Goal: Task Accomplishment & Management: Manage account settings

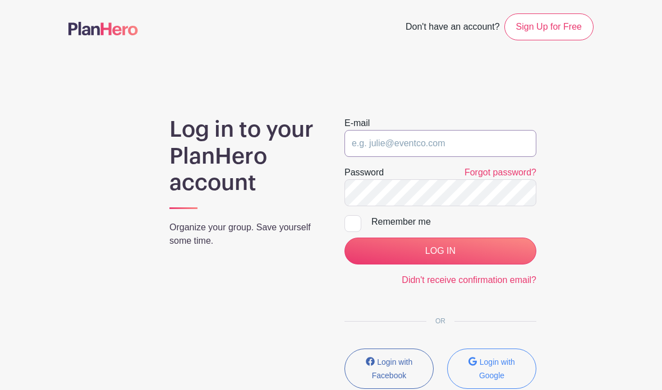
click at [479, 143] on input "email" at bounding box center [440, 143] width 192 height 27
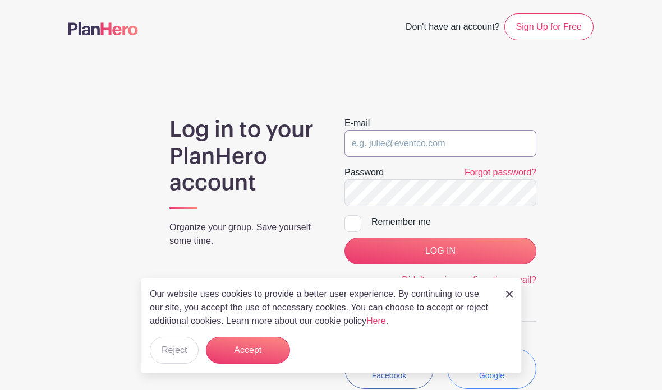
type input "shaylee@venturechristian.church"
click at [355, 231] on div at bounding box center [352, 223] width 17 height 17
click at [352, 223] on input "Remember me" at bounding box center [347, 218] width 7 height 7
checkbox input "true"
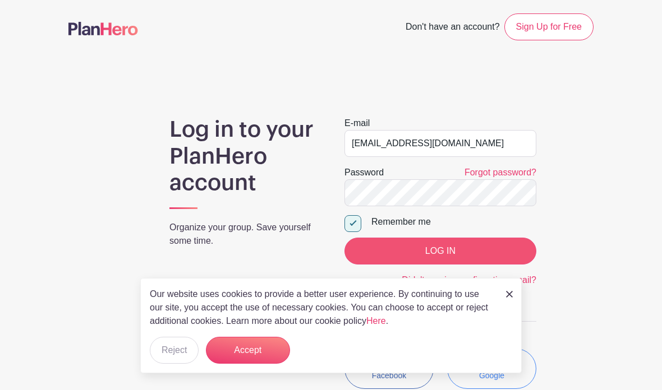
click at [438, 249] on input "LOG IN" at bounding box center [440, 251] width 192 height 27
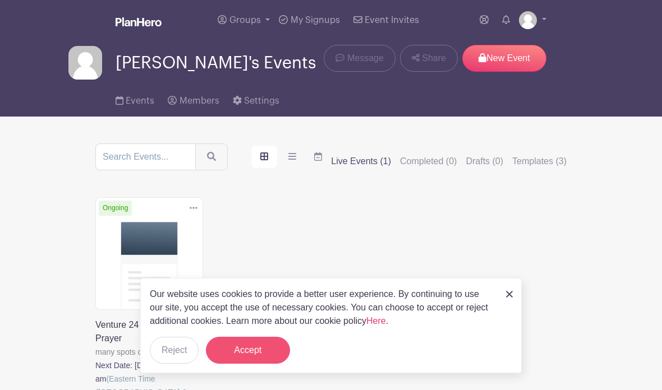
click at [260, 344] on button "Accept" at bounding box center [248, 350] width 84 height 27
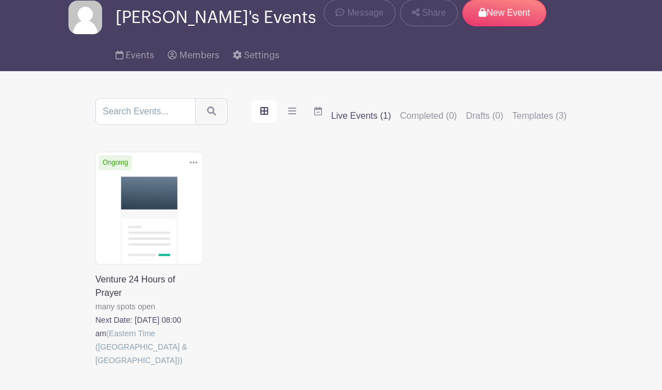
click at [95, 368] on link at bounding box center [95, 368] width 0 height 0
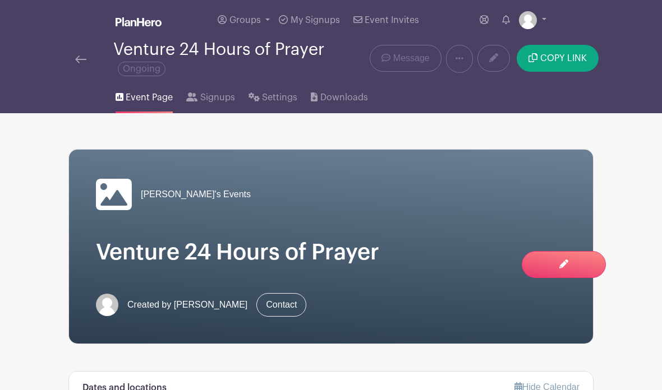
scroll to position [17, 0]
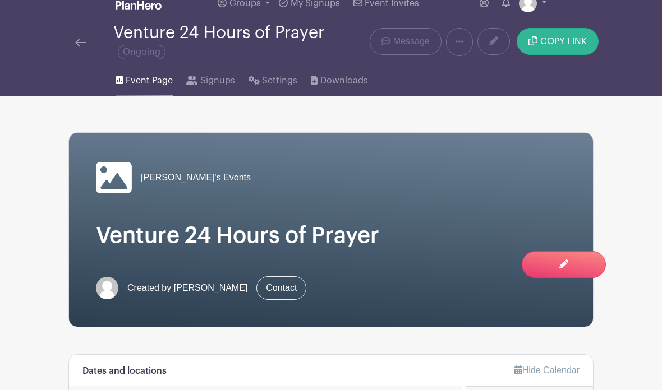
click at [572, 40] on span "COPY LINK" at bounding box center [563, 41] width 47 height 9
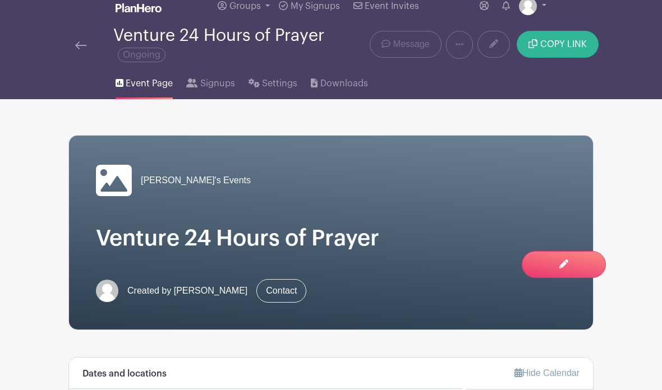
scroll to position [0, 0]
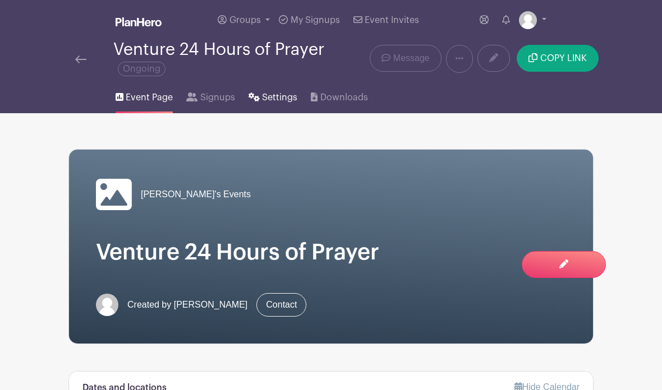
click at [269, 98] on span "Settings" at bounding box center [279, 97] width 35 height 13
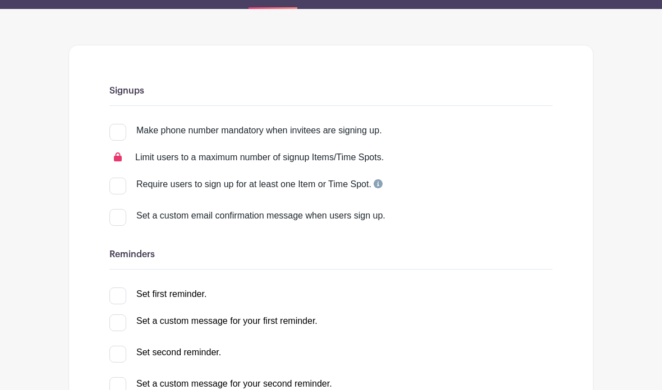
scroll to position [104, 0]
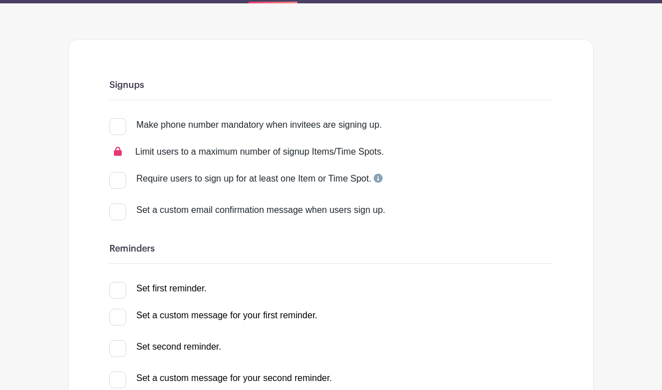
click at [113, 174] on input "Require users to sign up for at least one Item or Time Spot." at bounding box center [112, 176] width 7 height 7
checkbox input "true"
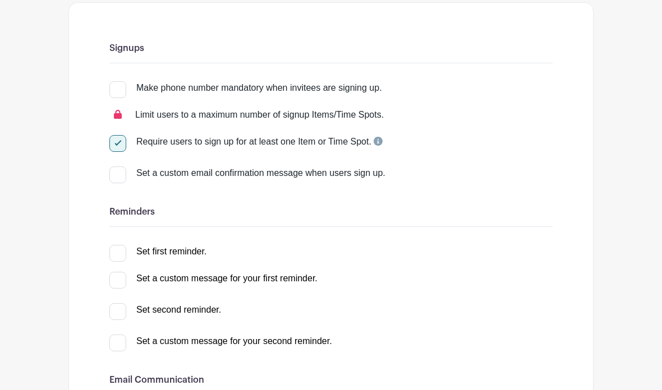
scroll to position [148, 0]
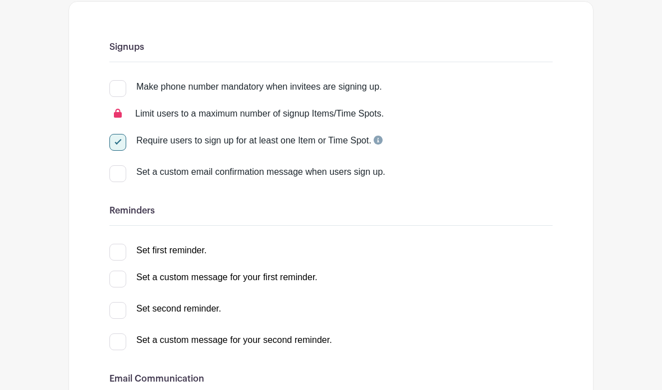
click at [114, 173] on input "Set a custom email confirmation message when users sign up." at bounding box center [112, 168] width 7 height 7
checkbox input "true"
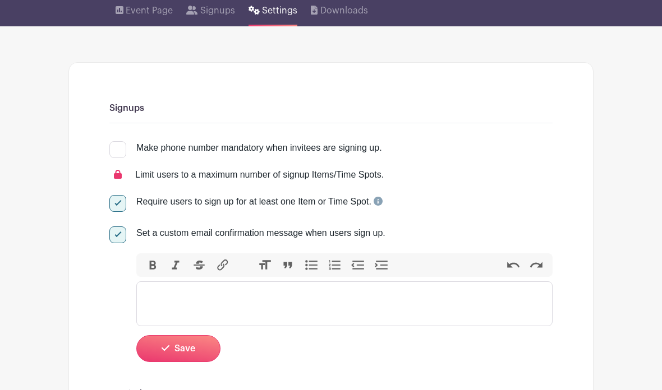
scroll to position [88, 0]
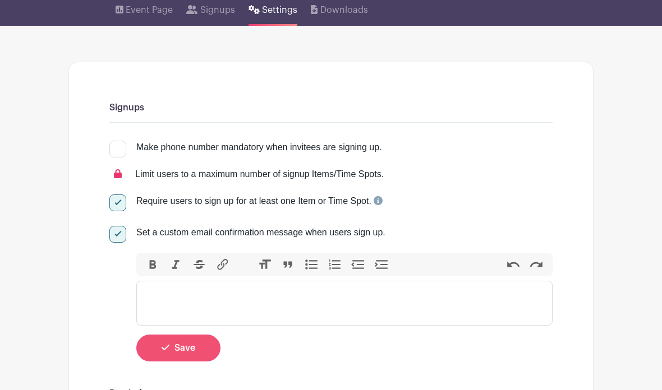
click at [151, 347] on button "Save" at bounding box center [178, 348] width 84 height 27
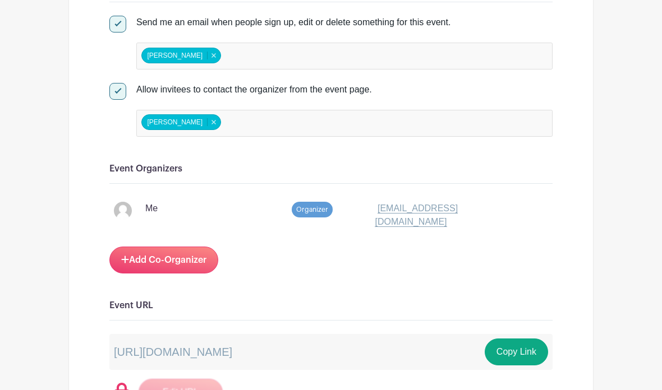
scroll to position [663, 0]
click at [128, 270] on link "Add Co-Organizer" at bounding box center [163, 260] width 109 height 27
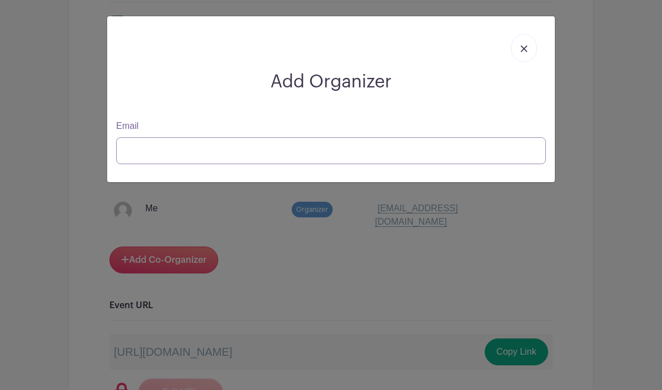
click at [126, 149] on input "Email" at bounding box center [331, 150] width 430 height 27
type input "carolyn@venturechristian.church"
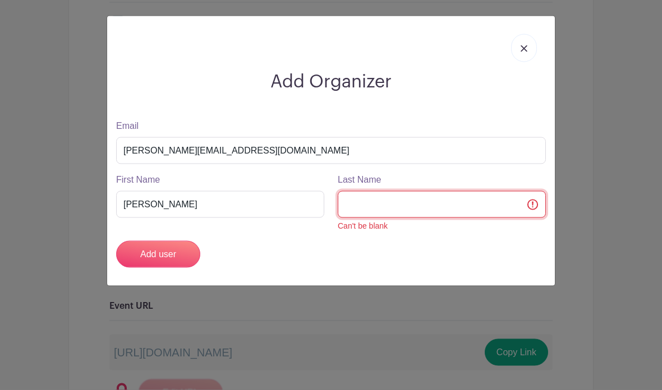
click at [433, 203] on input "Last Name" at bounding box center [442, 204] width 208 height 27
type input "Johnson"
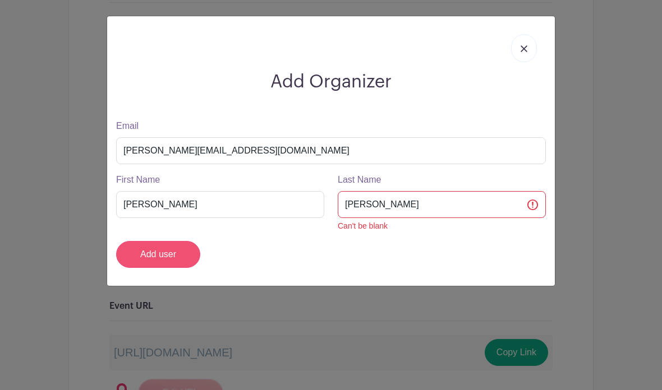
click at [139, 263] on input "Add user" at bounding box center [158, 254] width 84 height 27
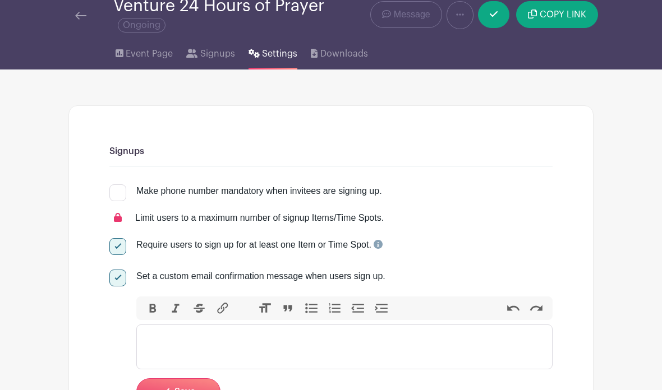
scroll to position [0, 0]
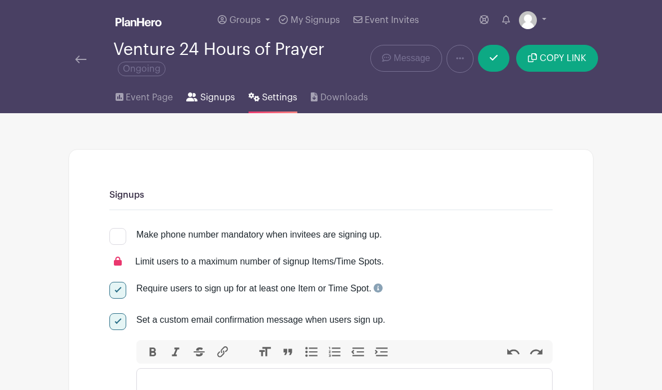
click at [206, 99] on span "Signups" at bounding box center [217, 97] width 35 height 13
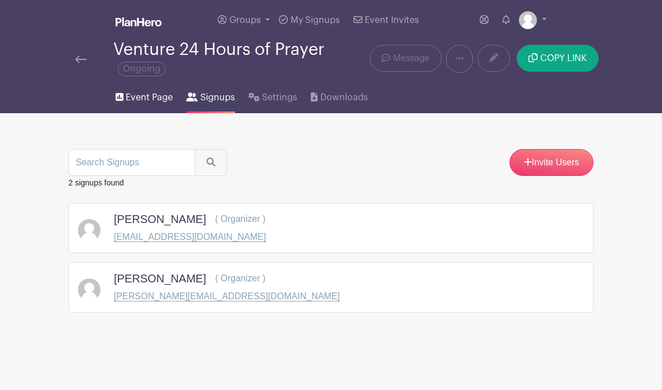
click at [150, 100] on span "Event Page" at bounding box center [149, 97] width 47 height 13
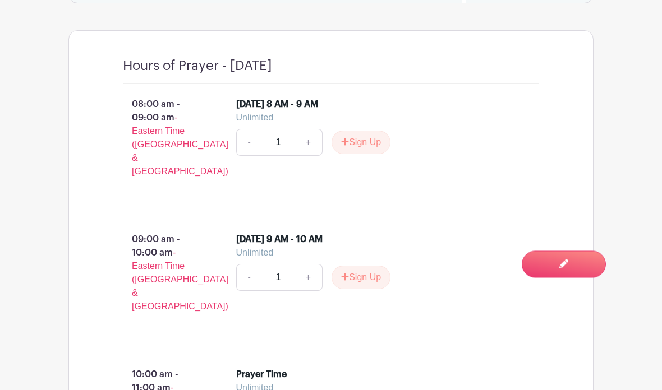
scroll to position [627, 0]
click at [426, 156] on div "- 1 + Sign Up" at bounding box center [381, 142] width 290 height 27
click at [526, 118] on li "Saturday 10/25 8 AM - 9 AM Unlimited - 1 + Sign Up" at bounding box center [381, 131] width 299 height 76
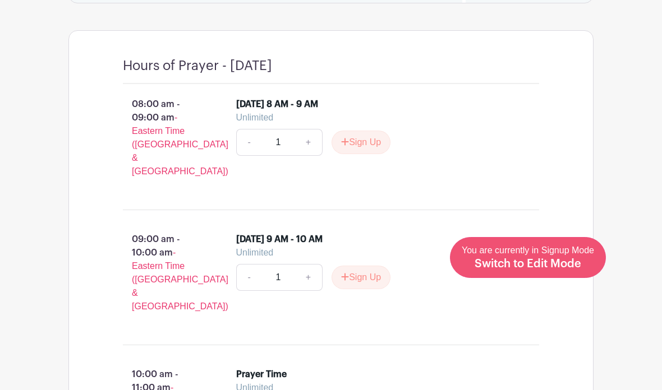
click at [585, 272] on div "You are currently in Signup Mode Switch to Edit Mode" at bounding box center [528, 257] width 132 height 27
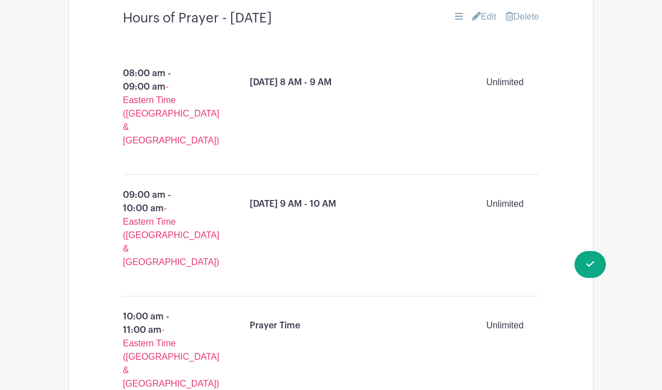
scroll to position [765, 0]
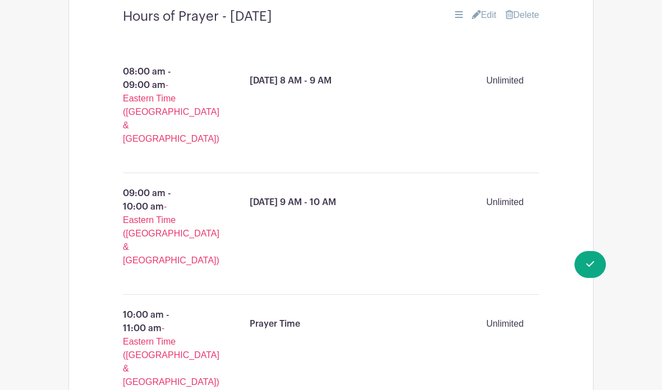
click at [482, 22] on link "Edit" at bounding box center [484, 14] width 25 height 13
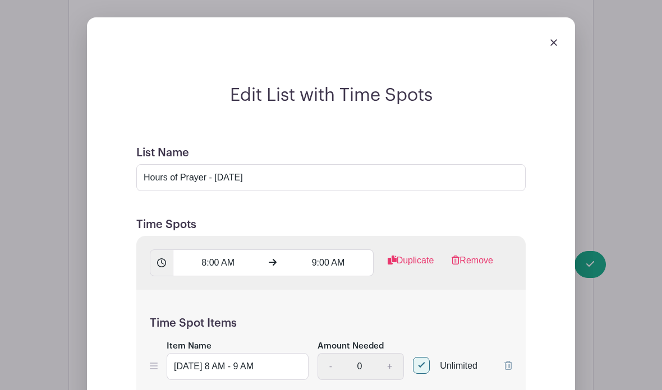
click at [513, 102] on h2 "Edit List with Time Spots" at bounding box center [331, 95] width 416 height 21
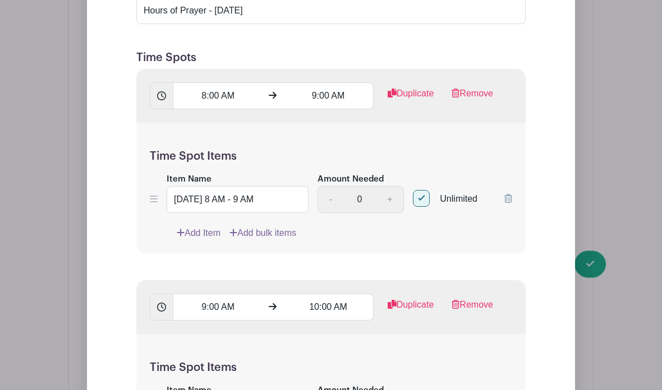
click at [420, 200] on input "Unlimited" at bounding box center [416, 196] width 7 height 7
checkbox input "false"
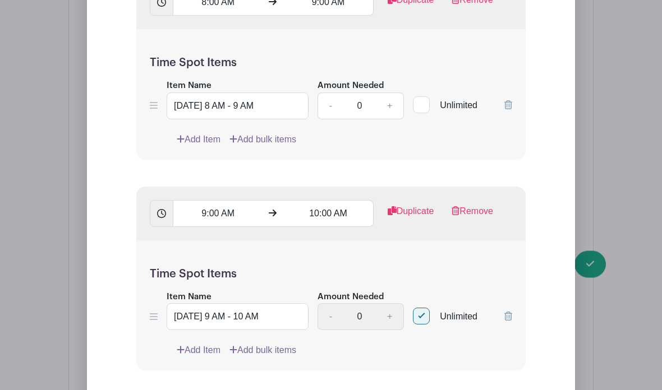
scroll to position [1027, 0]
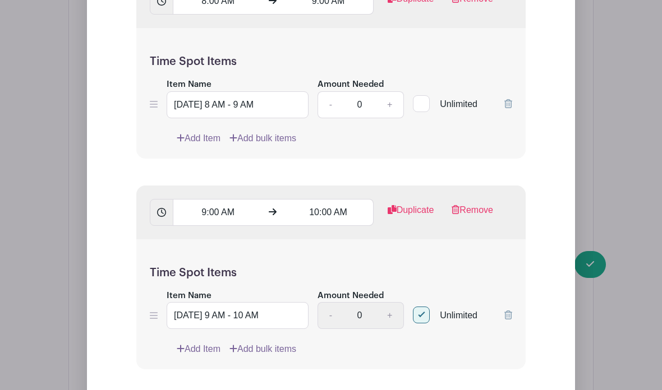
click at [387, 118] on link "+" at bounding box center [390, 104] width 28 height 27
click at [389, 118] on link "+" at bounding box center [390, 104] width 28 height 27
click at [392, 118] on link "+" at bounding box center [390, 104] width 28 height 27
click at [390, 118] on link "+" at bounding box center [390, 104] width 28 height 27
click at [389, 118] on link "+" at bounding box center [390, 104] width 28 height 27
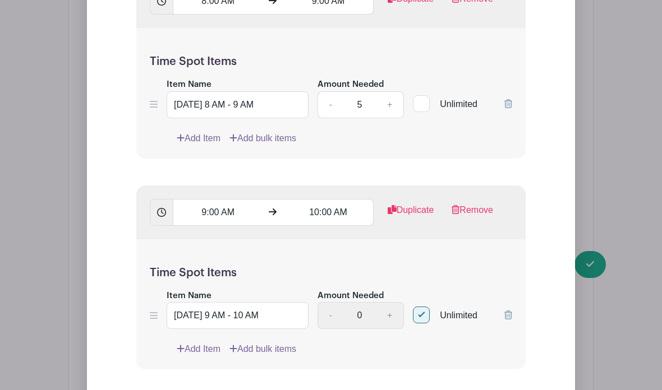
click at [391, 118] on link "+" at bounding box center [390, 104] width 28 height 27
click at [389, 118] on link "+" at bounding box center [390, 104] width 28 height 27
click at [388, 118] on link "+" at bounding box center [390, 104] width 28 height 27
click at [389, 118] on link "+" at bounding box center [390, 104] width 28 height 27
click at [387, 118] on link "+" at bounding box center [390, 104] width 28 height 27
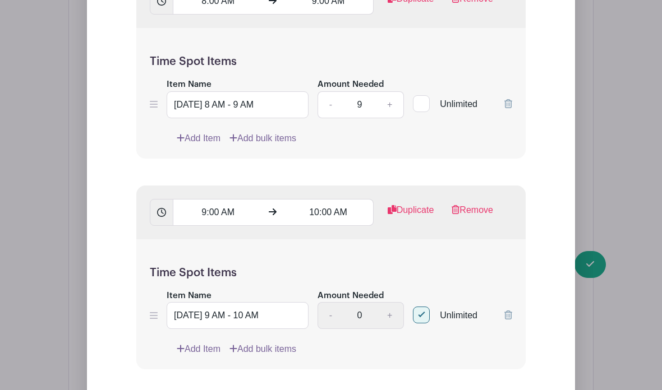
type input "10"
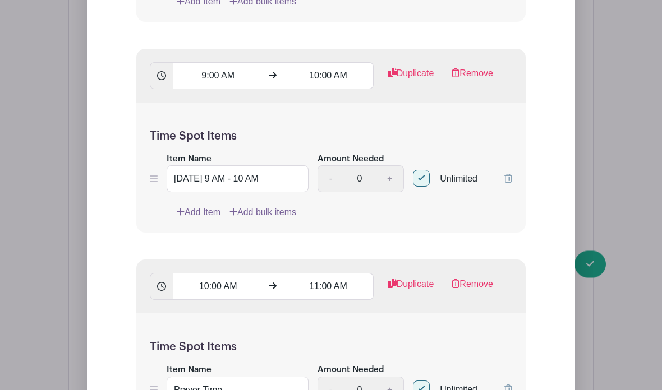
scroll to position [1163, 0]
click at [418, 180] on input "Unlimited" at bounding box center [416, 175] width 7 height 7
checkbox input "false"
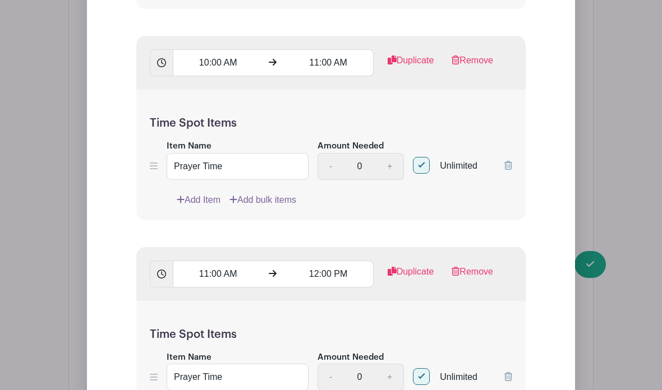
scroll to position [1379, 0]
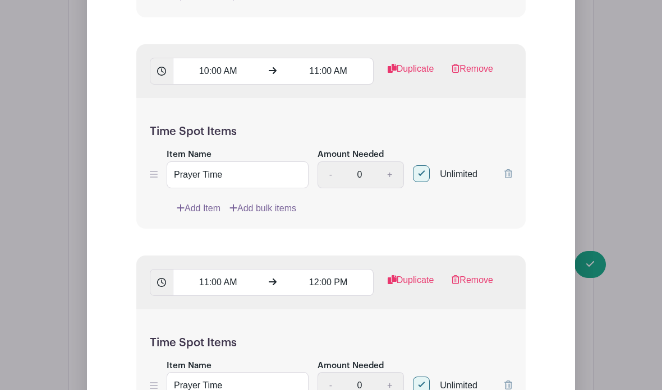
click at [420, 175] on input "Unlimited" at bounding box center [416, 171] width 7 height 7
checkbox input "false"
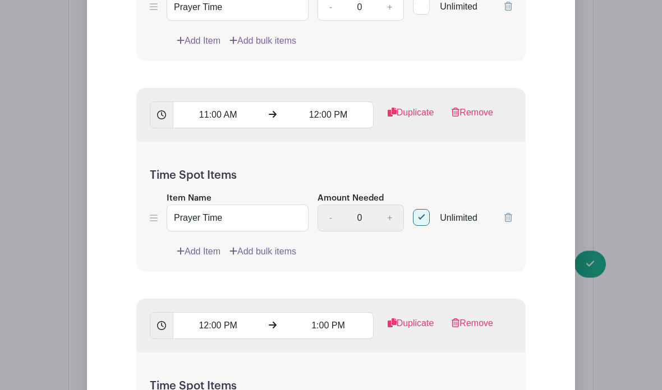
scroll to position [1547, 0]
click at [415, 219] on input "Unlimited" at bounding box center [416, 214] width 7 height 7
checkbox input "false"
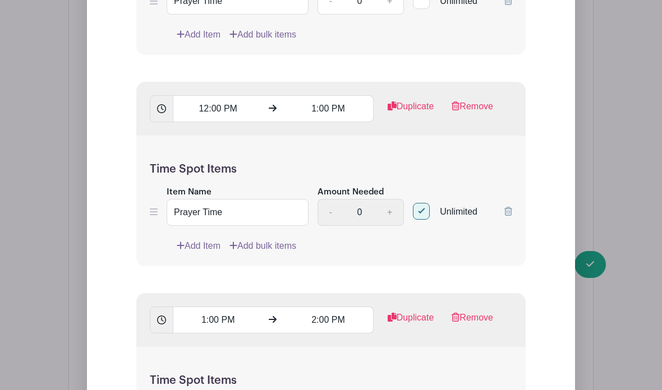
click at [420, 213] on input "Unlimited" at bounding box center [416, 208] width 7 height 7
checkbox input "false"
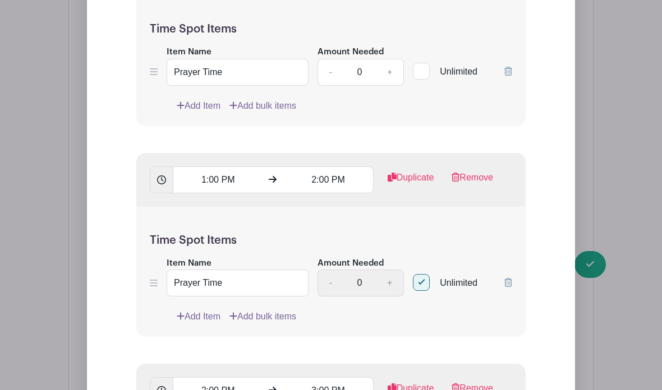
click at [415, 284] on input "Unlimited" at bounding box center [416, 280] width 7 height 7
checkbox input "false"
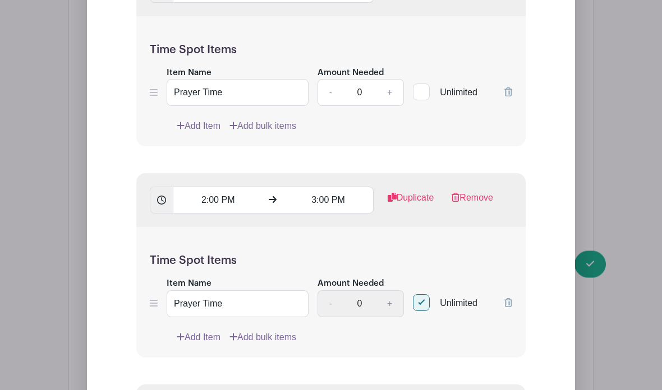
click at [414, 305] on input "Unlimited" at bounding box center [416, 300] width 7 height 7
checkbox input "false"
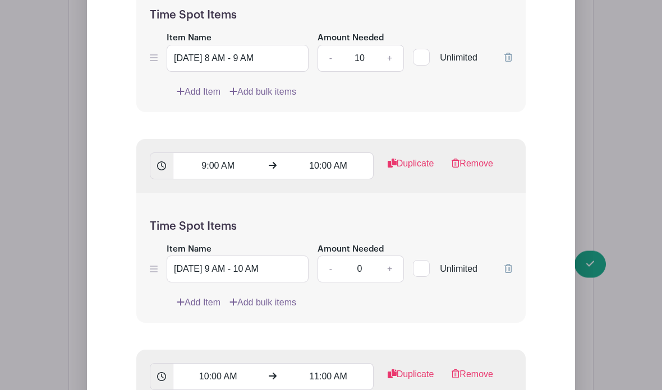
click at [360, 283] on input "0" at bounding box center [360, 269] width 34 height 27
click at [355, 283] on input "0" at bounding box center [360, 269] width 34 height 27
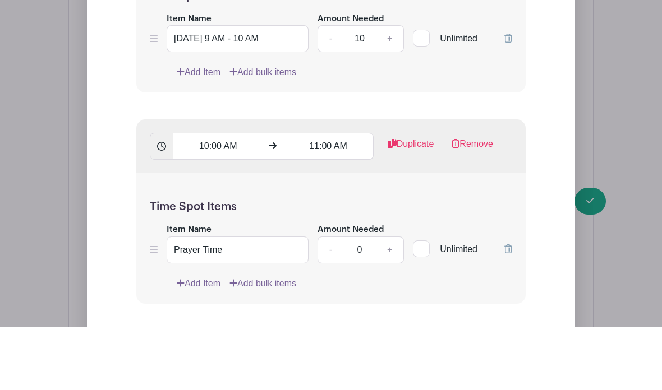
scroll to position [1241, 0]
type input "10"
click at [369, 300] on input "0" at bounding box center [360, 313] width 34 height 27
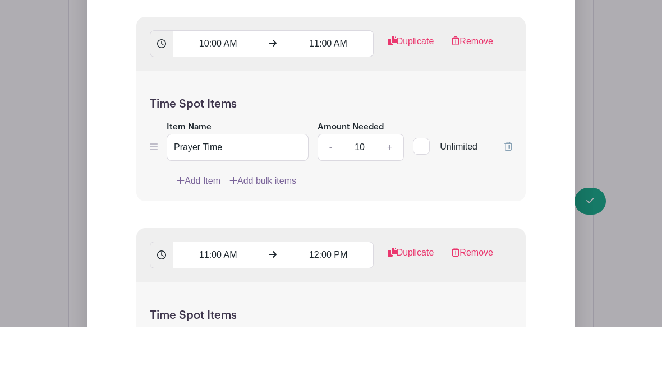
scroll to position [1474, 0]
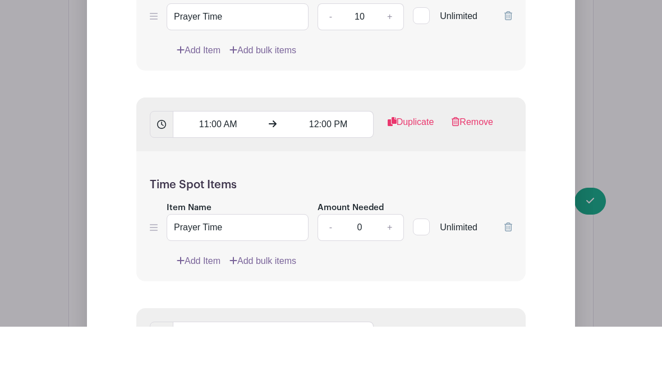
type input "10"
click at [374, 278] on input "0" at bounding box center [360, 291] width 34 height 27
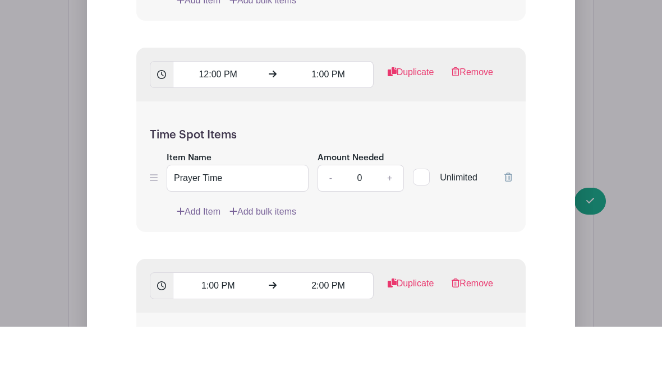
scroll to position [1736, 0]
type input "10"
click at [371, 227] on input "0" at bounding box center [360, 240] width 34 height 27
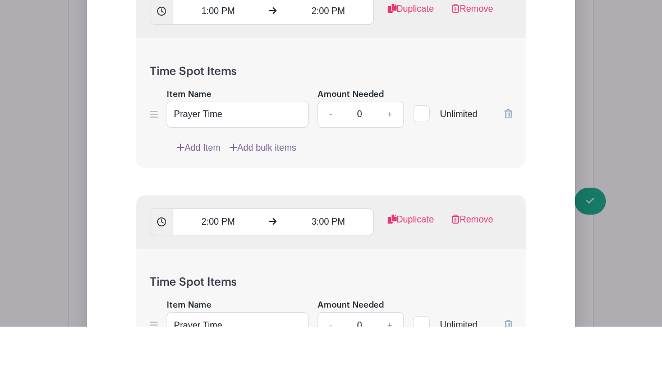
scroll to position [2022, 0]
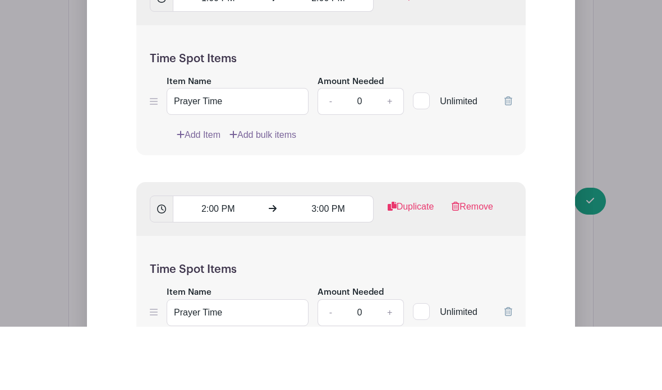
type input "10"
click at [365, 151] on input "0" at bounding box center [360, 164] width 34 height 27
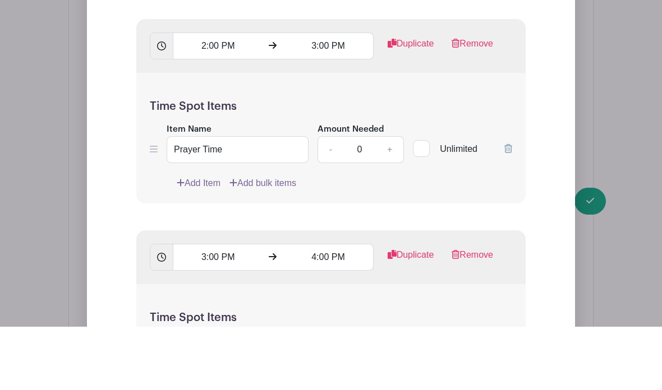
scroll to position [2198, 0]
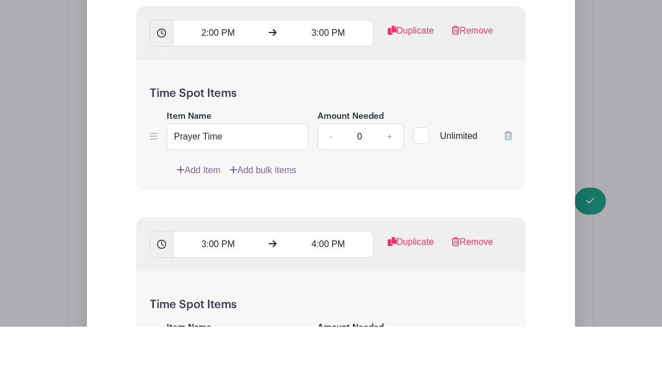
type input "10"
click at [366, 187] on input "0" at bounding box center [360, 200] width 34 height 27
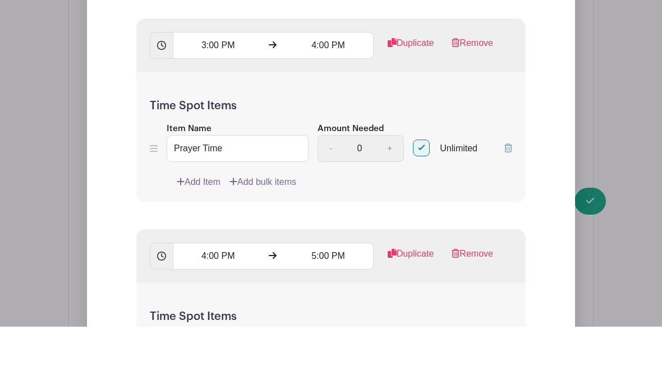
scroll to position [2402, 0]
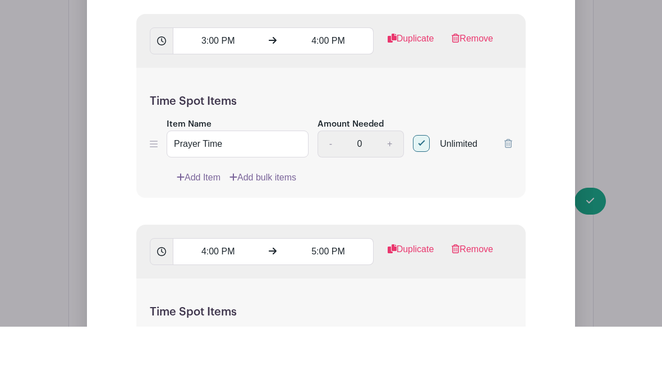
type input "10"
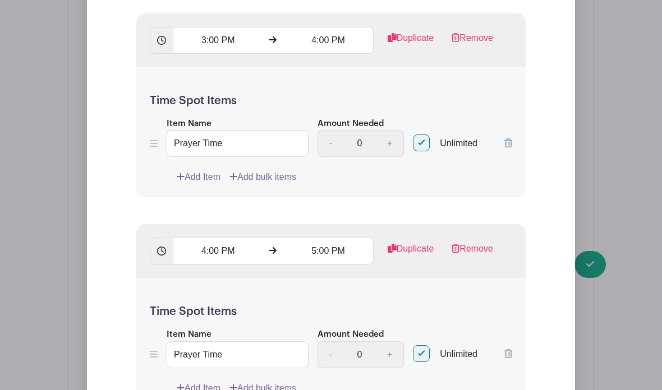
click at [419, 144] on input "Unlimited" at bounding box center [416, 140] width 7 height 7
checkbox input "false"
click at [362, 150] on input "0" at bounding box center [360, 143] width 34 height 27
click at [372, 155] on input "0" at bounding box center [360, 143] width 34 height 27
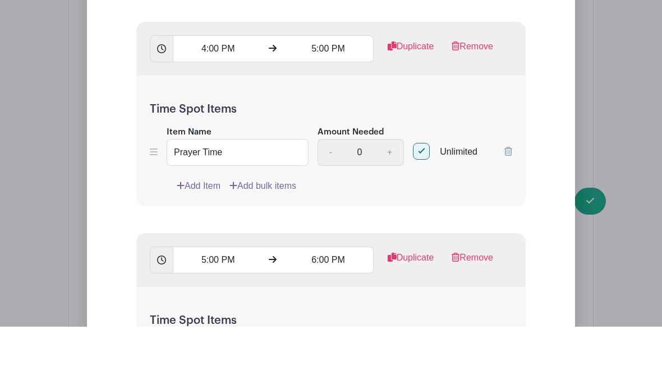
scroll to position [2607, 0]
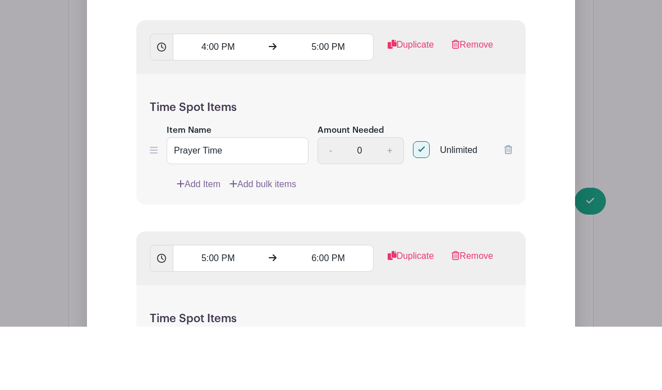
type input "10"
click at [416, 207] on input "Unlimited" at bounding box center [416, 210] width 7 height 7
checkbox input "false"
click at [367, 201] on input "0" at bounding box center [360, 214] width 34 height 27
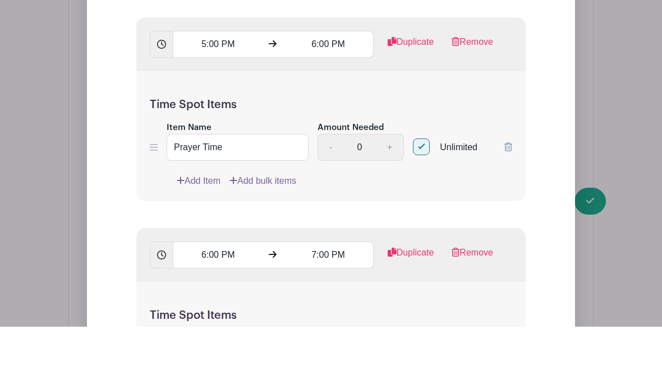
scroll to position [2825, 0]
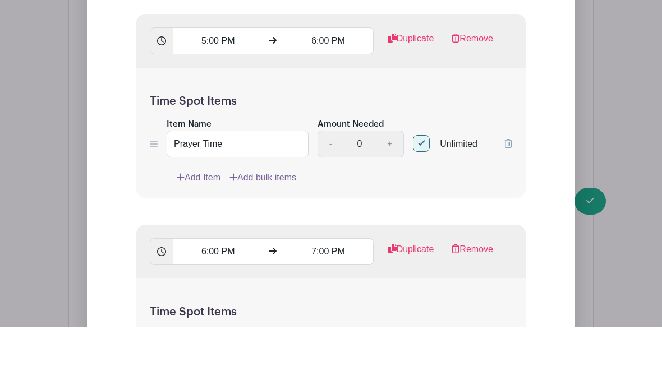
type input "10"
click at [417, 201] on input "Unlimited" at bounding box center [416, 204] width 7 height 7
checkbox input "false"
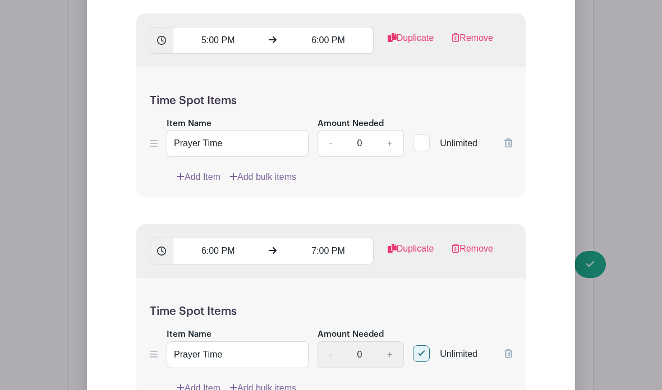
click at [376, 157] on link "+" at bounding box center [390, 143] width 28 height 27
click at [361, 157] on input "1" at bounding box center [360, 143] width 34 height 27
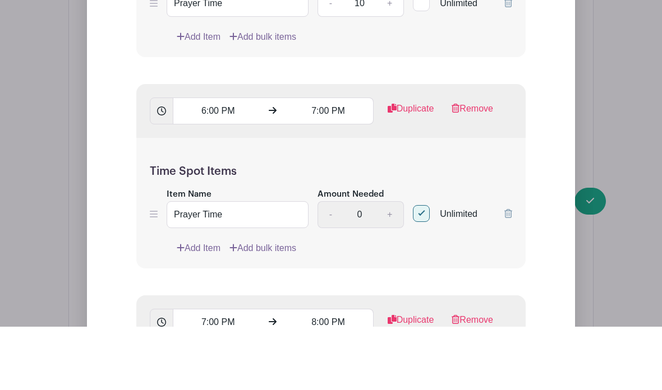
scroll to position [2974, 0]
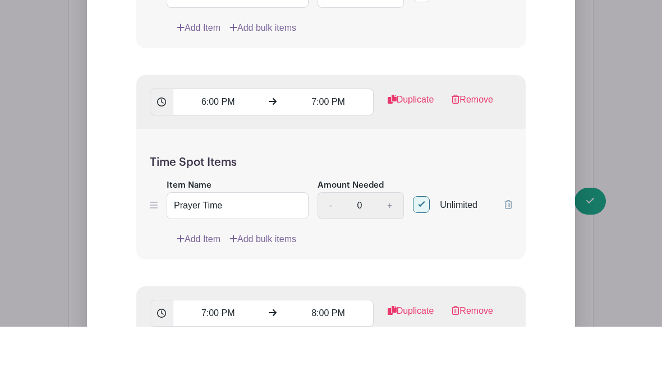
type input "10"
click at [418, 262] on input "Unlimited" at bounding box center [416, 265] width 7 height 7
checkbox input "false"
click at [370, 256] on input "0" at bounding box center [360, 269] width 34 height 27
type input "0"
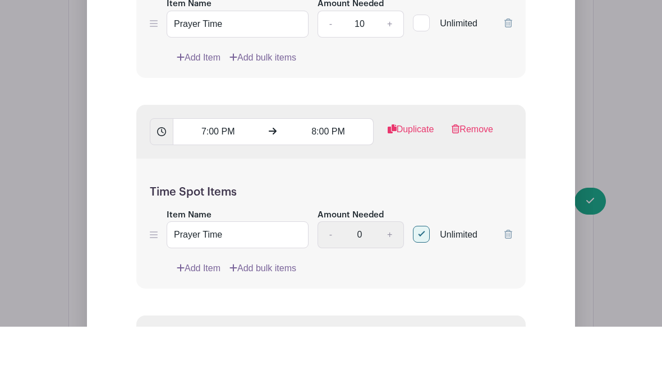
scroll to position [3158, 0]
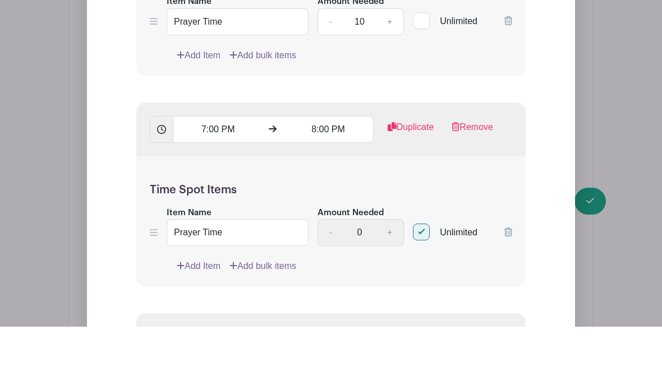
type input "10"
click at [420, 289] on input "Unlimited" at bounding box center [416, 292] width 7 height 7
checkbox input "false"
click at [369, 283] on input "0" at bounding box center [360, 296] width 34 height 27
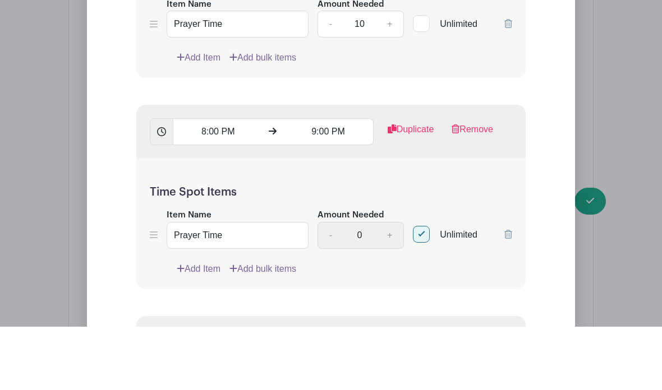
scroll to position [3368, 0]
type input "10"
click at [420, 291] on input "Unlimited" at bounding box center [416, 294] width 7 height 7
checkbox input "false"
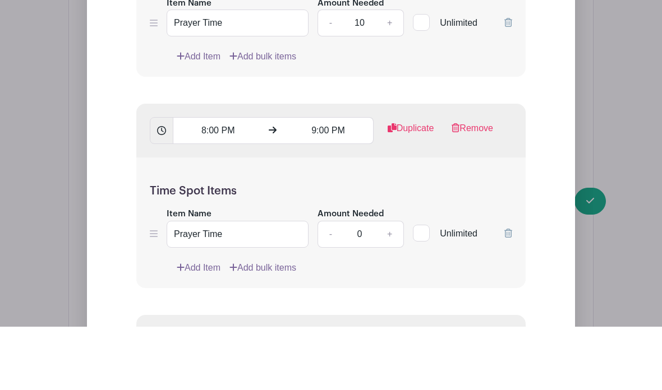
click at [365, 284] on input "0" at bounding box center [360, 297] width 34 height 27
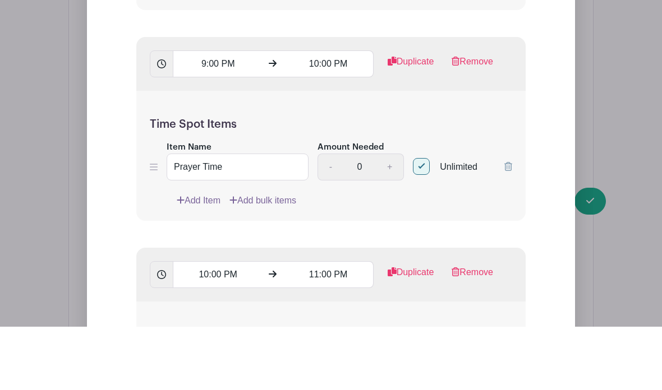
scroll to position [3649, 0]
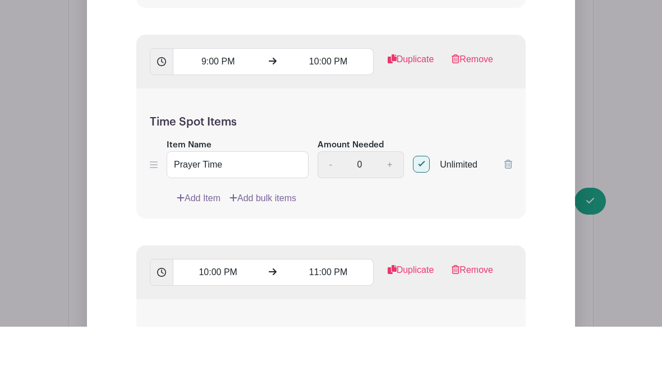
type input "10"
click at [420, 222] on input "Unlimited" at bounding box center [416, 225] width 7 height 7
checkbox input "false"
click at [369, 215] on input "0" at bounding box center [360, 228] width 34 height 27
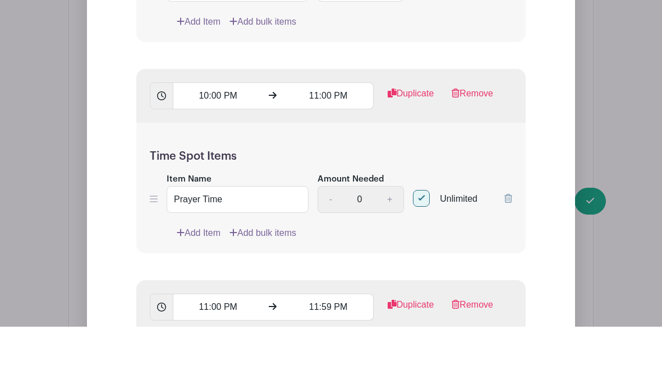
scroll to position [3833, 0]
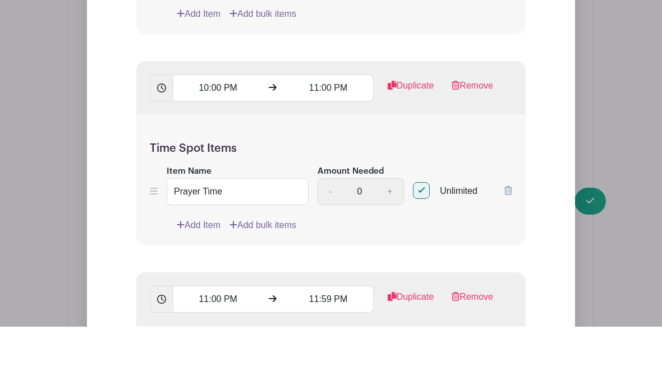
type input "10"
click at [420, 248] on input "Unlimited" at bounding box center [416, 251] width 7 height 7
checkbox input "false"
click at [366, 242] on input "0" at bounding box center [360, 255] width 34 height 27
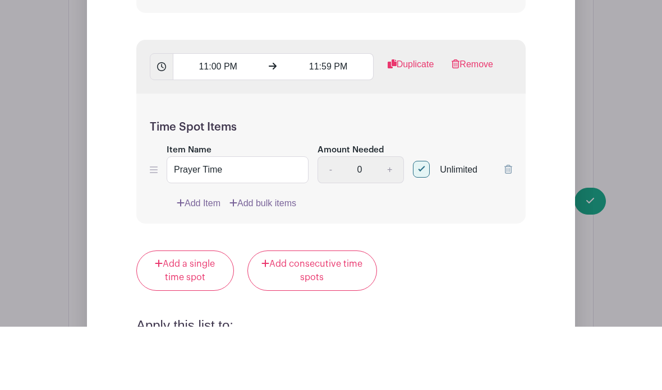
scroll to position [4070, 0]
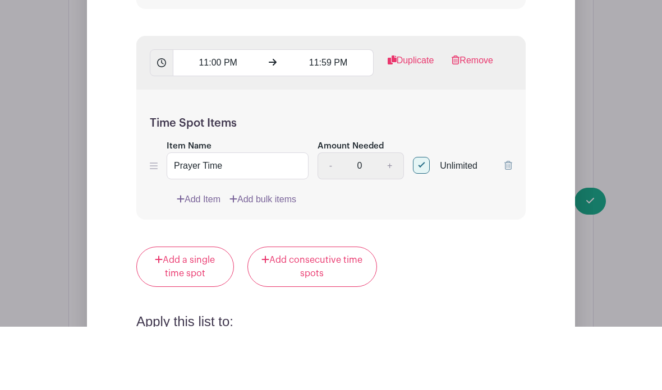
type input "10"
click at [420, 223] on input "Unlimited" at bounding box center [416, 226] width 7 height 7
checkbox input "false"
click at [365, 216] on input "0" at bounding box center [360, 229] width 34 height 27
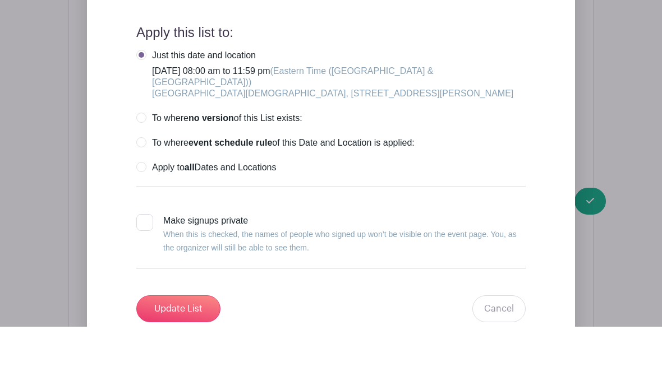
scroll to position [4359, 0]
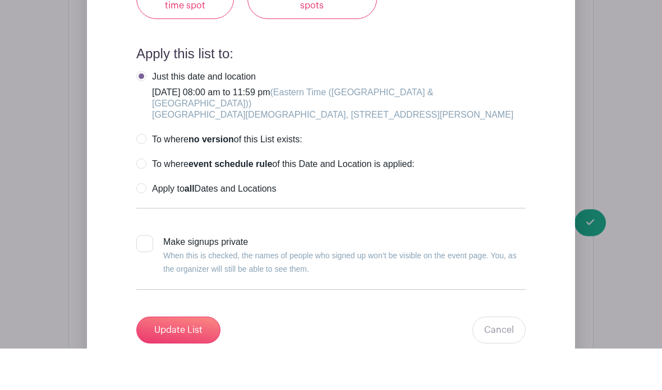
type input "10"
click at [140, 226] on label "Apply to all Dates and Locations" at bounding box center [206, 231] width 140 height 11
radio input "true"
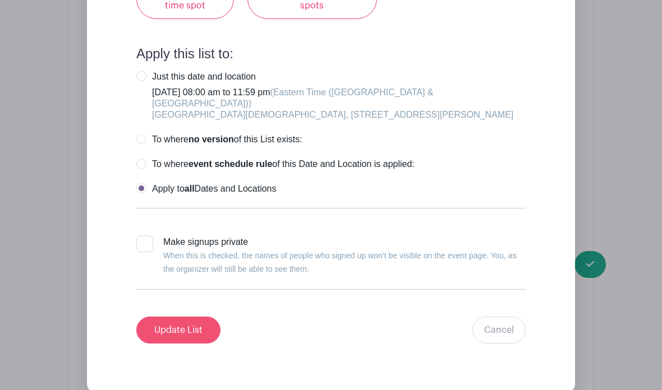
click at [157, 333] on input "Update List" at bounding box center [178, 330] width 84 height 27
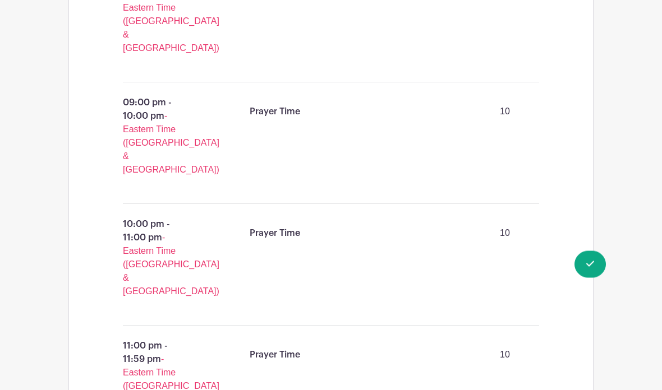
scroll to position [2329, 0]
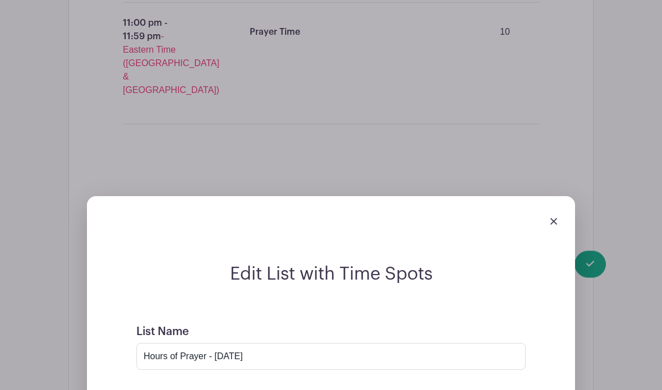
checkbox input "false"
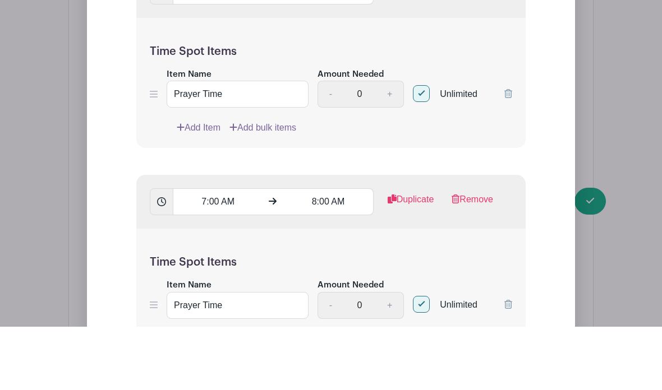
scroll to position [4301, 0]
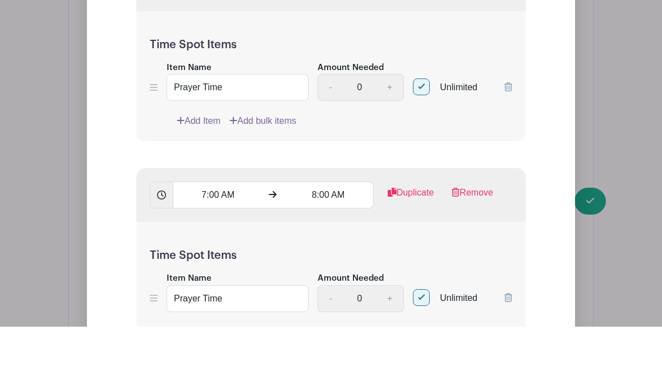
type input "10"
radio input "true"
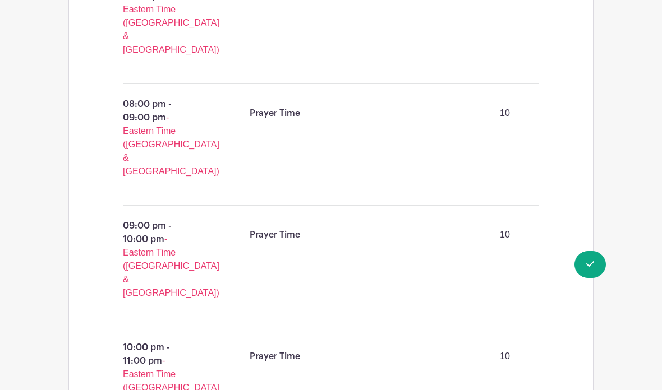
scroll to position [2193, 0]
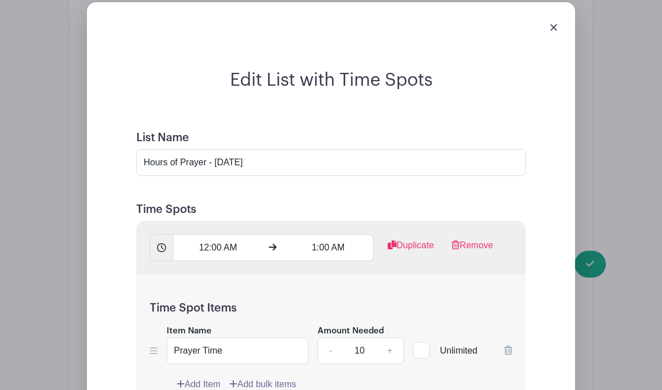
checkbox input "false"
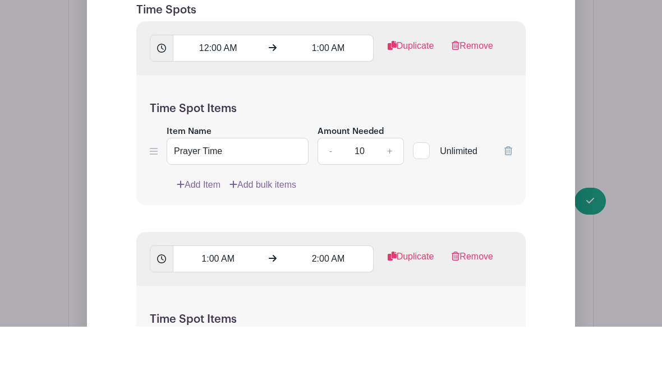
scroll to position [2986, 0]
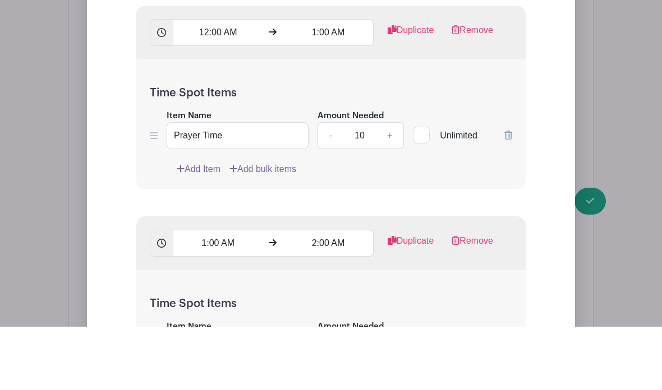
type input "10"
checkbox input "false"
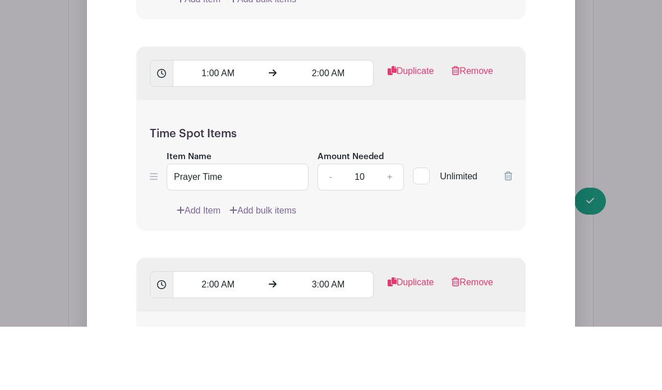
scroll to position [3158, 0]
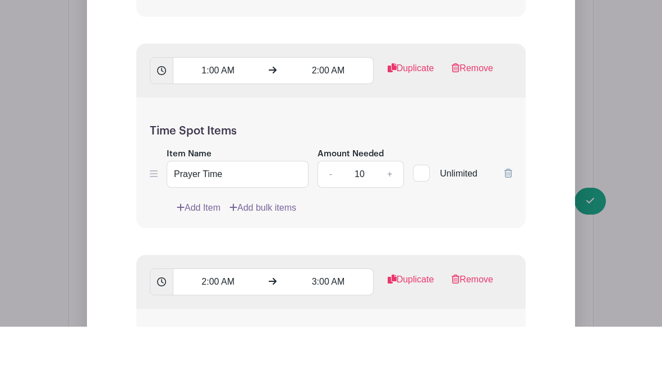
type input "10"
checkbox input "false"
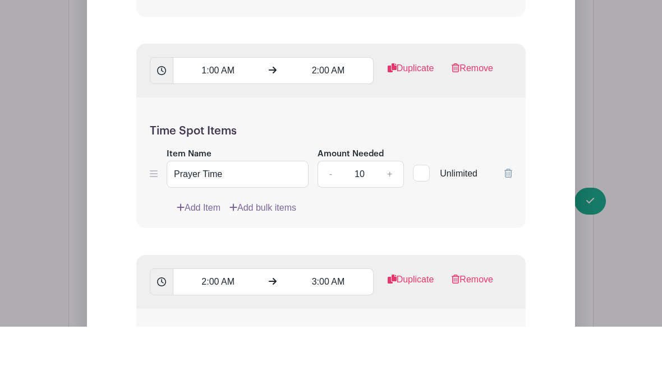
scroll to position [3222, 0]
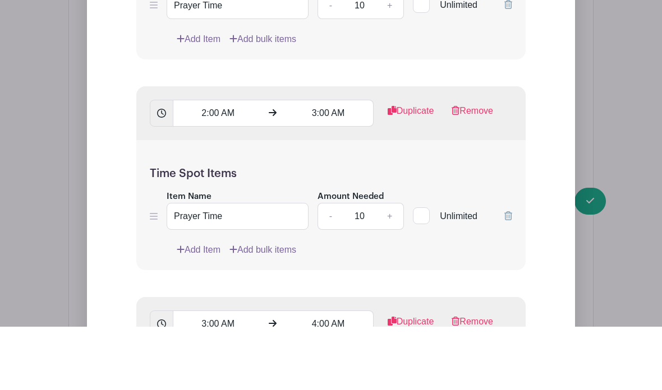
scroll to position [3328, 0]
type input "10"
checkbox input "false"
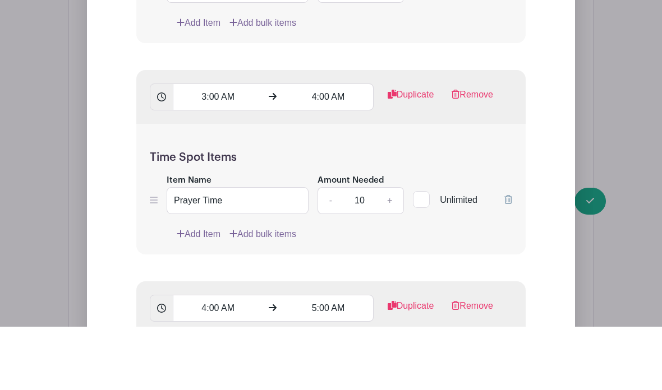
scroll to position [3555, 0]
type input "10"
checkbox input "false"
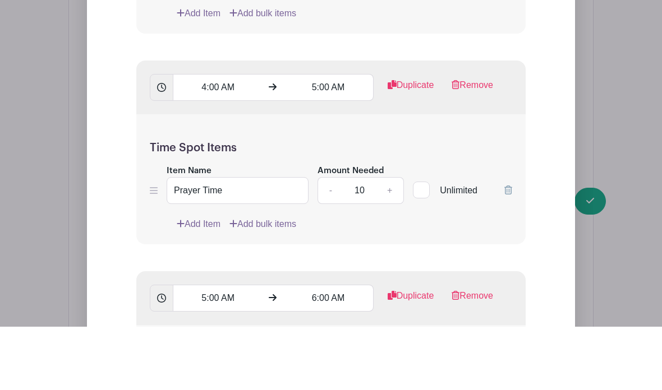
scroll to position [3781, 0]
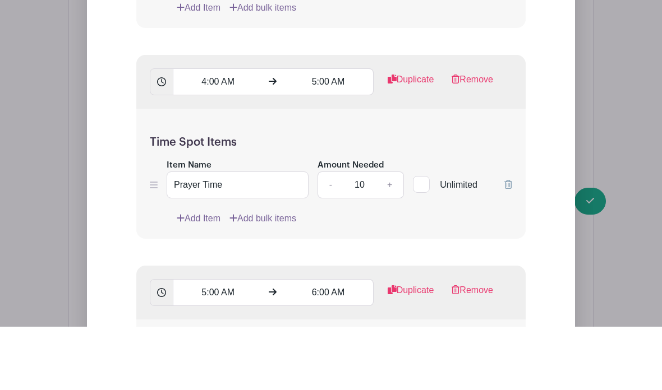
type input "10"
checkbox input "false"
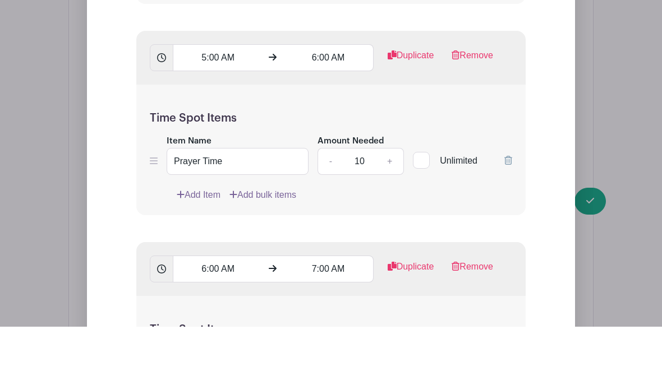
scroll to position [4017, 0]
type input "10"
checkbox input "false"
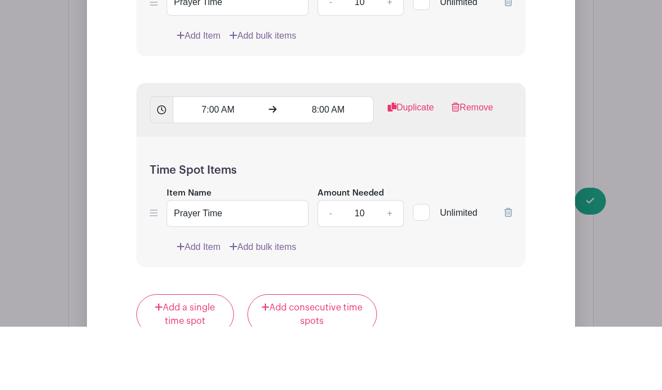
scroll to position [4408, 0]
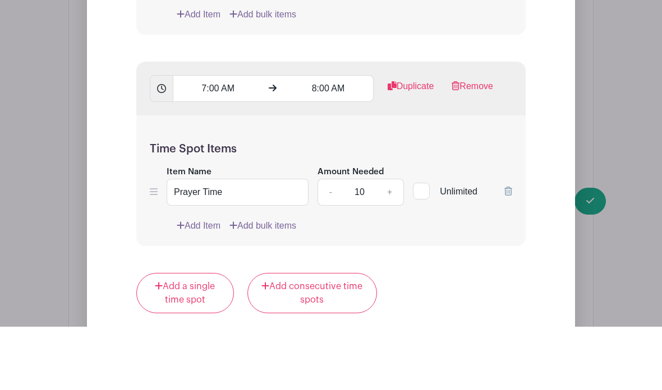
type input "10"
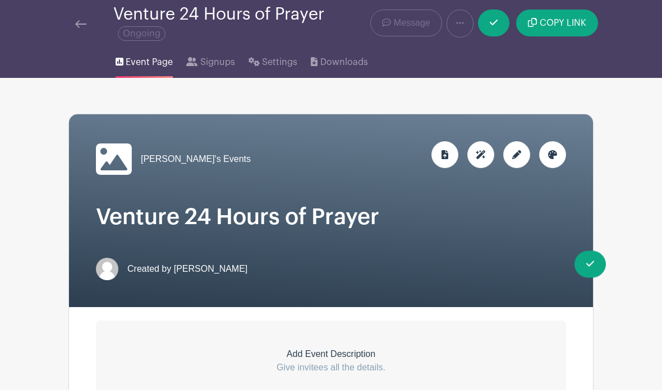
scroll to position [35, 0]
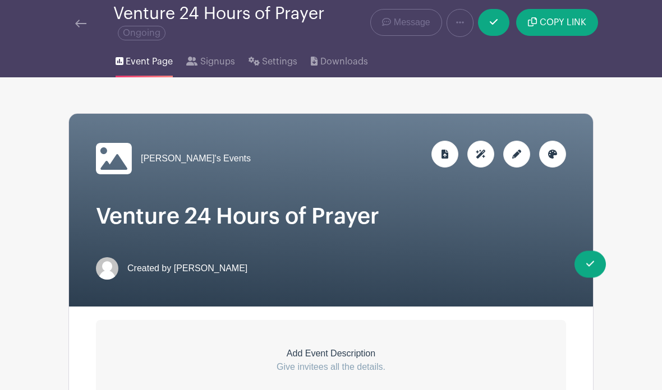
click at [520, 152] on icon at bounding box center [516, 154] width 9 height 9
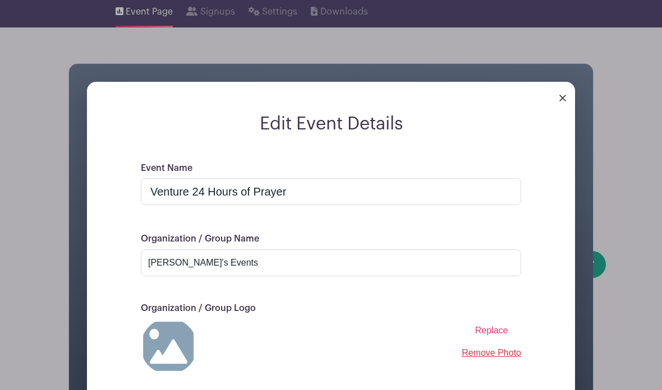
scroll to position [88, 0]
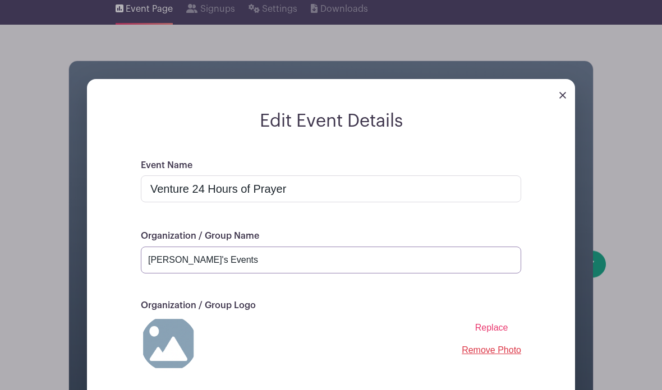
click at [404, 269] on input "[PERSON_NAME]'s Events" at bounding box center [331, 260] width 380 height 27
click at [177, 262] on input "[PERSON_NAME]'s Events" at bounding box center [331, 260] width 380 height 27
click at [179, 259] on input "[PERSON_NAME]'s Events" at bounding box center [331, 260] width 380 height 27
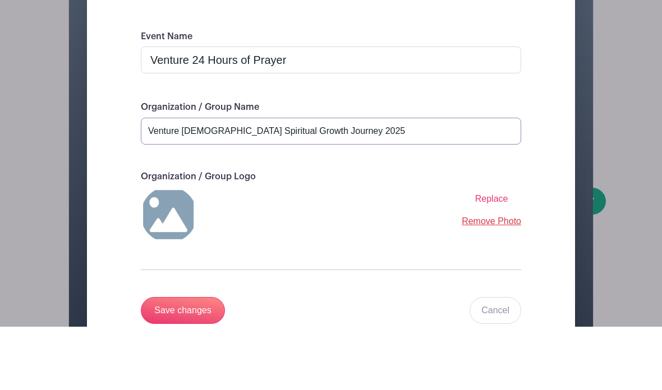
scroll to position [169, 0]
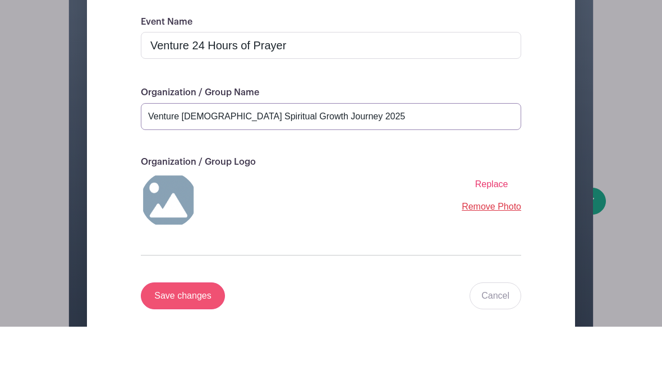
type input "Venture [DEMOGRAPHIC_DATA] Spiritual Growth Journey 2025"
click at [159, 346] on input "Save changes" at bounding box center [183, 359] width 84 height 27
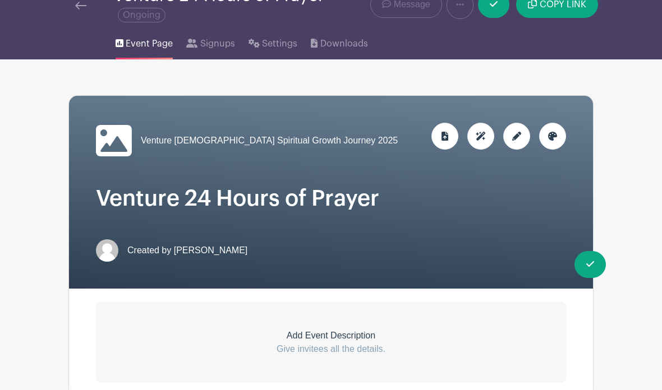
scroll to position [0, 0]
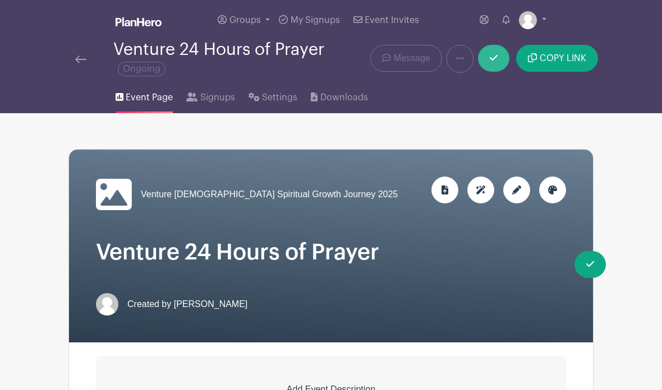
click at [496, 65] on link at bounding box center [493, 58] width 31 height 27
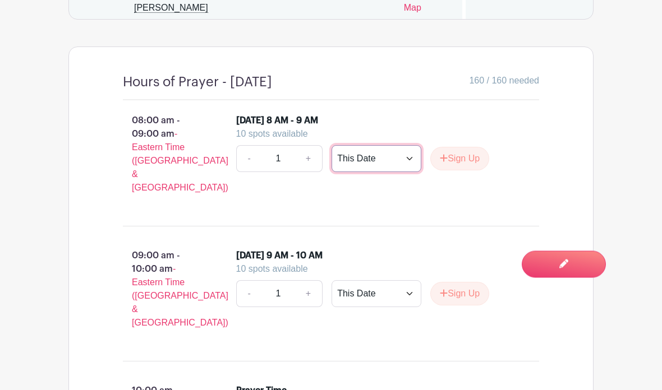
click at [410, 173] on select "This Date Select Dates" at bounding box center [377, 159] width 90 height 27
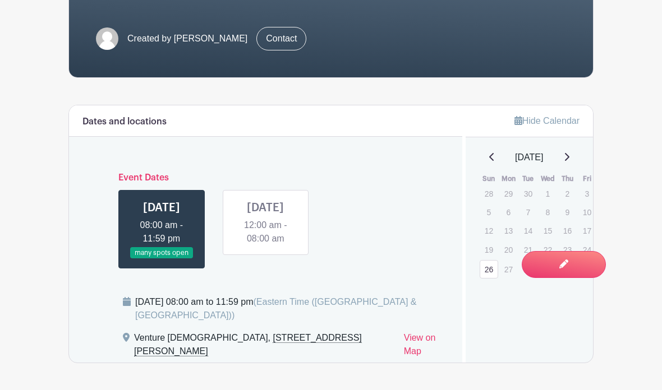
scroll to position [262, 0]
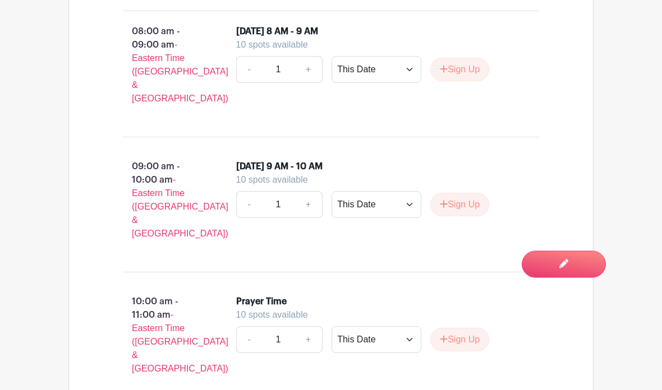
scroll to position [700, 0]
click at [393, 82] on select "This Date Select Dates" at bounding box center [377, 69] width 90 height 27
select select "select_dates"
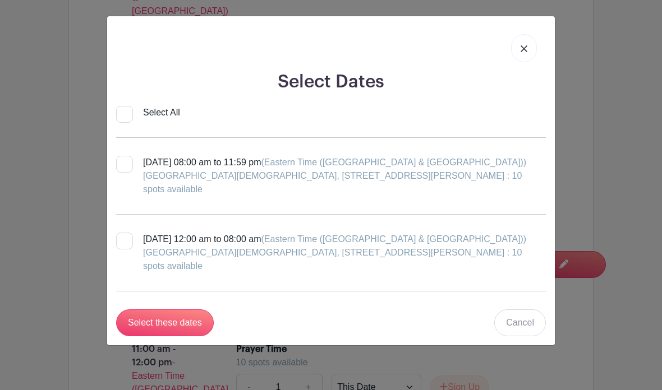
scroll to position [783, 0]
click at [123, 163] on input "[DATE] 08:00 am to 11:59 pm (Eastern Time ([GEOGRAPHIC_DATA] & [GEOGRAPHIC_DATA…" at bounding box center [119, 159] width 7 height 7
checkbox input "true"
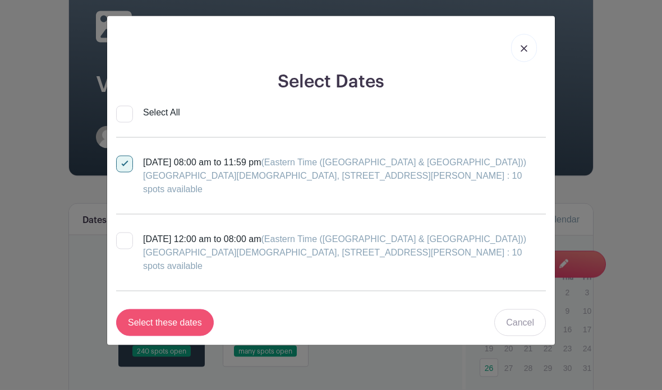
click at [198, 310] on input "Select these dates" at bounding box center [165, 323] width 98 height 27
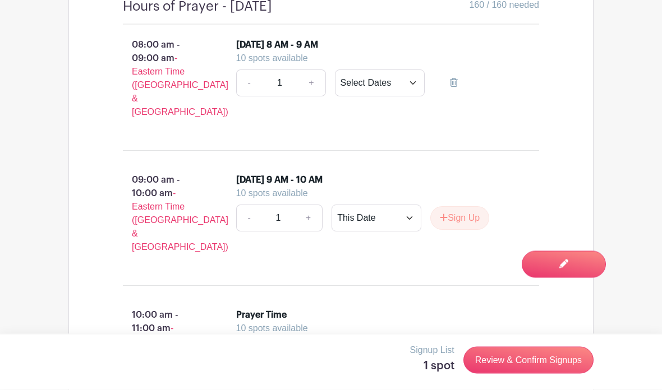
scroll to position [686, 0]
click at [411, 97] on select "This Date Select Dates" at bounding box center [380, 83] width 90 height 27
select select "this_date"
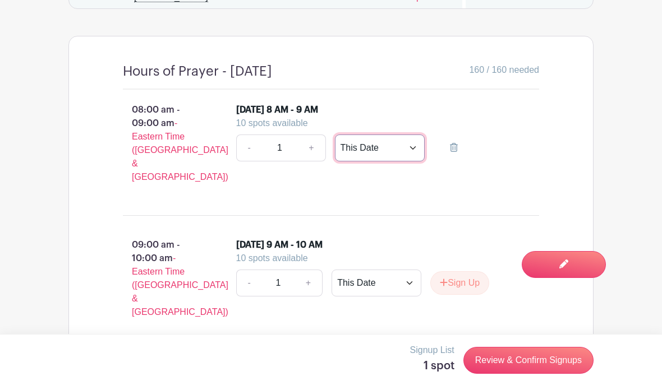
scroll to position [624, 0]
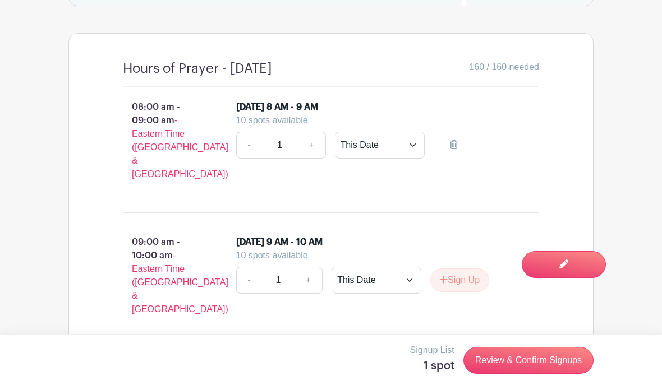
click at [311, 159] on link "+" at bounding box center [311, 145] width 28 height 27
type input "2"
click at [318, 159] on link "+" at bounding box center [311, 145] width 28 height 27
type input "3"
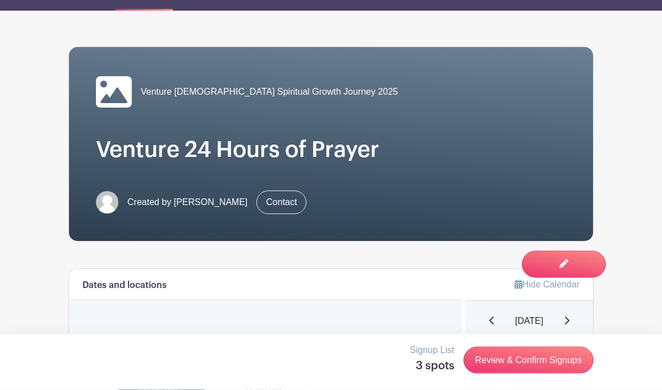
scroll to position [0, 0]
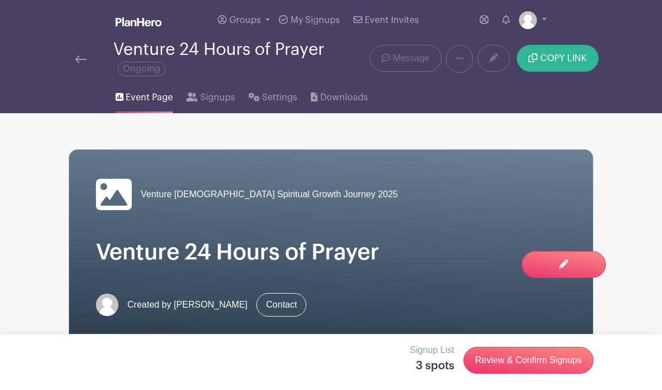
click at [572, 61] on span "COPY LINK" at bounding box center [563, 58] width 47 height 9
